Goal: Navigation & Orientation: Find specific page/section

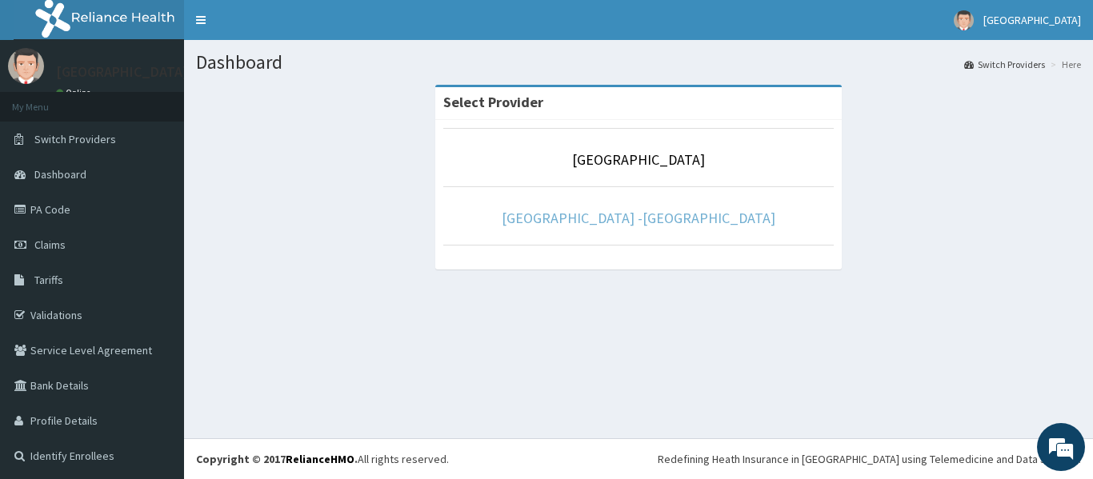
click at [612, 212] on link "[GEOGRAPHIC_DATA] -[GEOGRAPHIC_DATA]" at bounding box center [639, 218] width 274 height 18
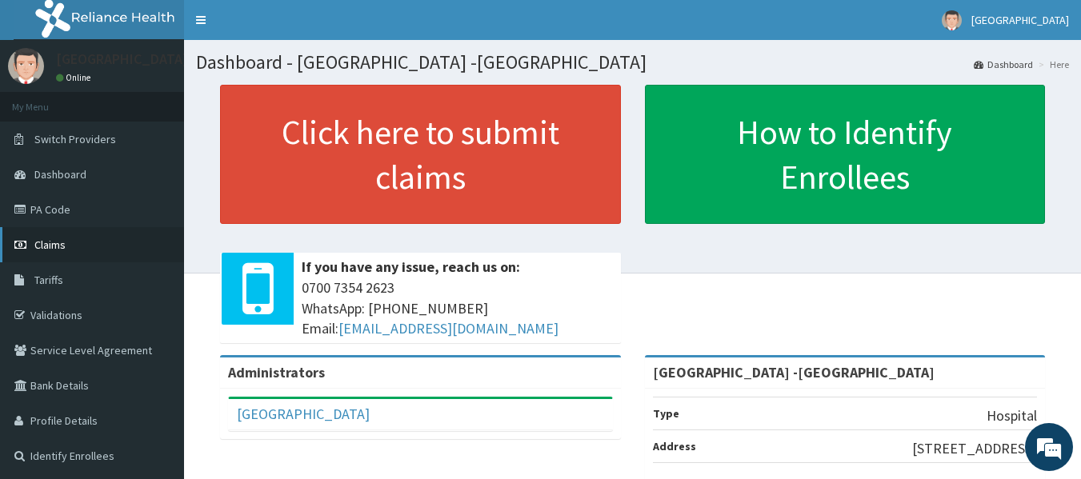
click at [54, 243] on span "Claims" at bounding box center [49, 245] width 31 height 14
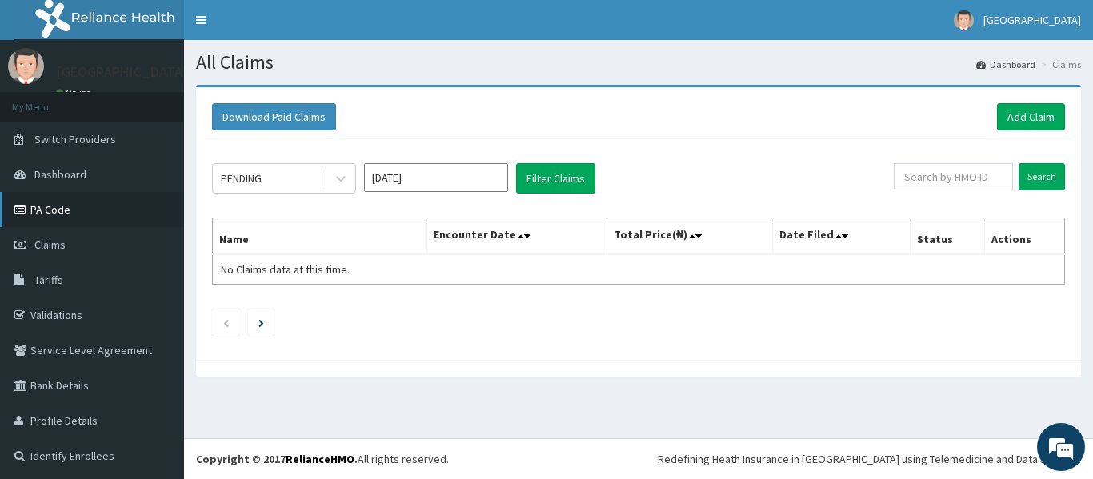
click at [54, 212] on link "PA Code" at bounding box center [92, 209] width 184 height 35
